Goal: Transaction & Acquisition: Purchase product/service

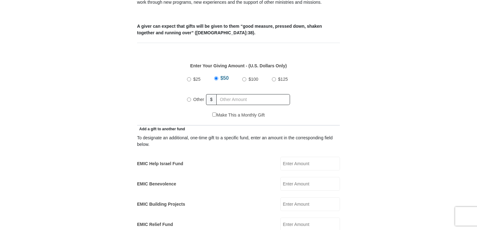
click at [188, 98] on input "Other" at bounding box center [189, 100] width 4 height 4
radio input "true"
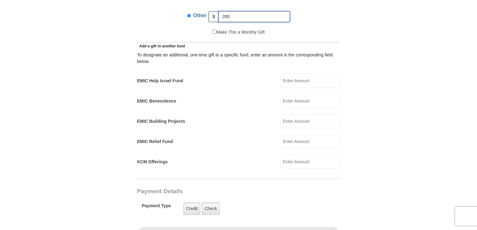
type input "200"
click at [292, 76] on input "EMIC Help Israel Fund" at bounding box center [310, 81] width 60 height 14
type input "50"
click at [235, 105] on div "To designate an additional, one-time gift to a specific fund, enter an amount i…" at bounding box center [238, 109] width 203 height 120
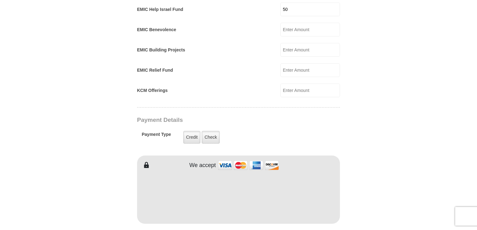
scroll to position [416, 0]
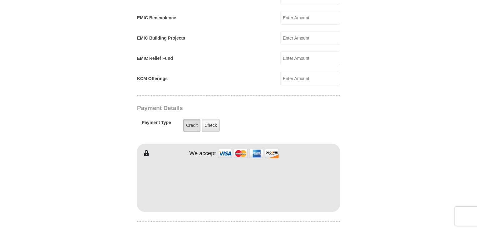
click at [190, 119] on label "Credit" at bounding box center [191, 125] width 17 height 13
click at [0, 0] on input "Credit" at bounding box center [0, 0] width 0 height 0
type input "[PERSON_NAME]"
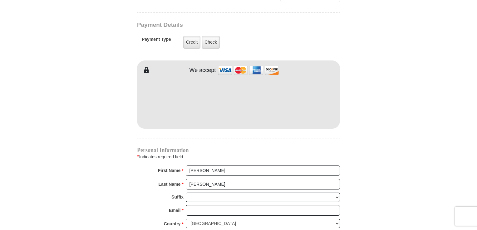
scroll to position [582, 0]
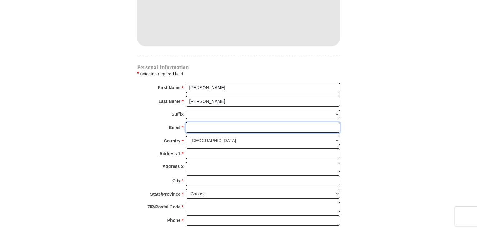
click at [207, 122] on input "Email *" at bounding box center [263, 127] width 154 height 11
type input "[EMAIL_ADDRESS][DOMAIN_NAME]"
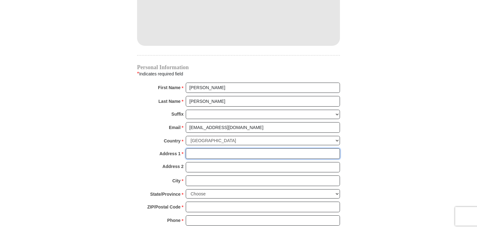
type input "P.O. Box 83"
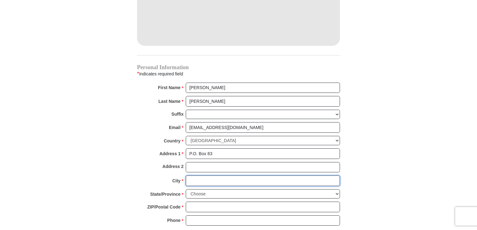
type input "Fawnskin"
select select "CA"
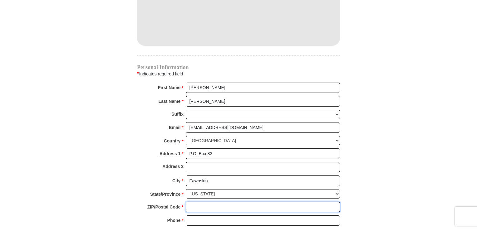
type input "92333"
type input "6264852774"
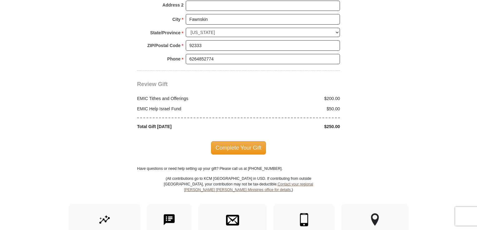
scroll to position [749, 0]
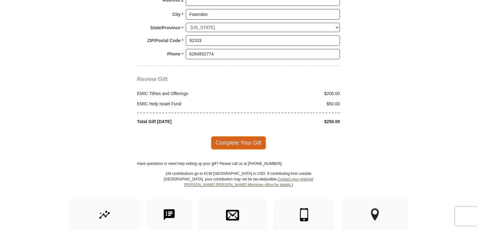
click at [239, 136] on span "Complete Your Gift" at bounding box center [238, 142] width 55 height 13
